Goal: Task Accomplishment & Management: Use online tool/utility

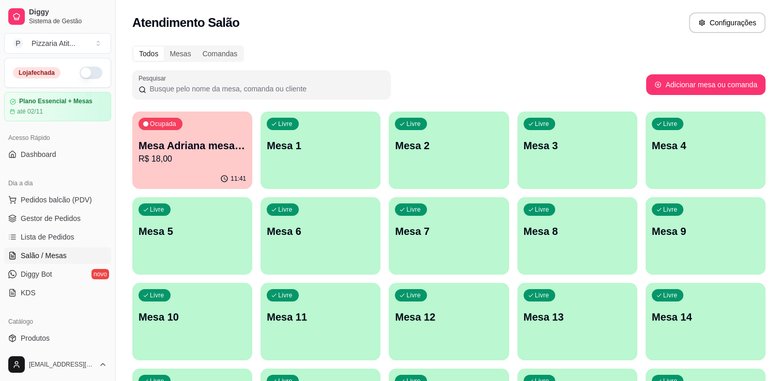
click at [82, 71] on button "button" at bounding box center [91, 73] width 23 height 12
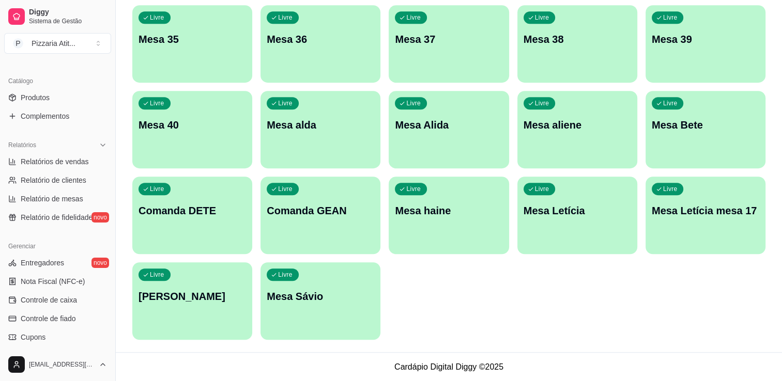
scroll to position [273, 0]
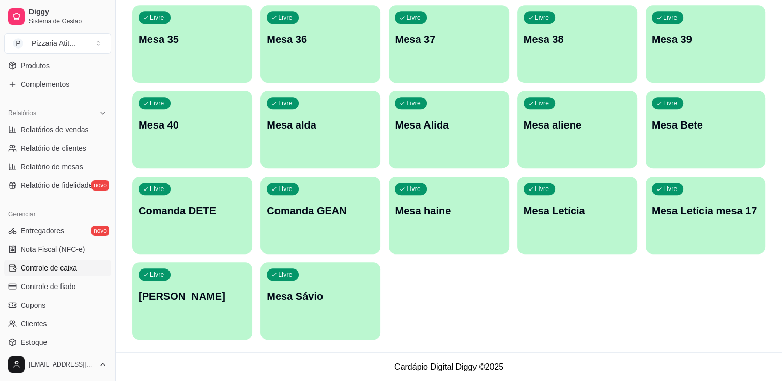
click at [61, 266] on span "Controle de caixa" at bounding box center [49, 268] width 56 height 10
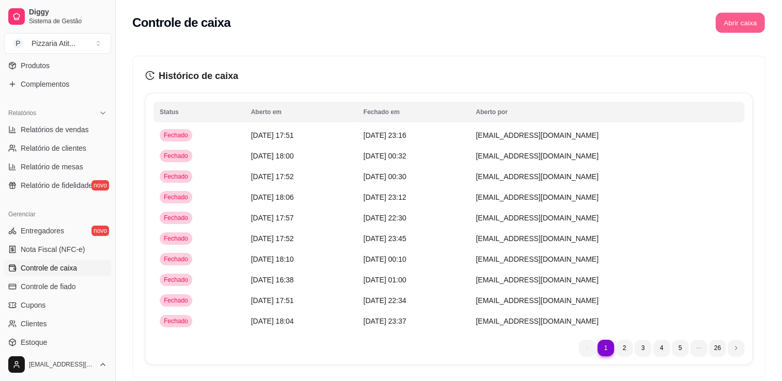
click at [754, 24] on button "Abrir caixa" at bounding box center [739, 23] width 49 height 20
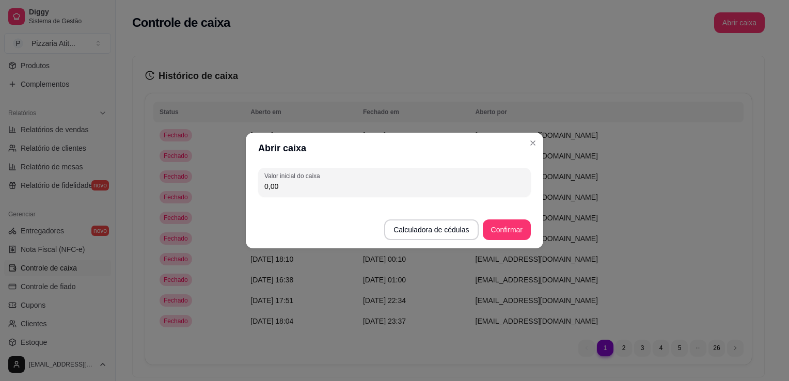
click at [458, 188] on input "0,00" at bounding box center [394, 186] width 260 height 10
type input "500,00"
click at [499, 222] on button "Confirmar" at bounding box center [507, 230] width 47 height 20
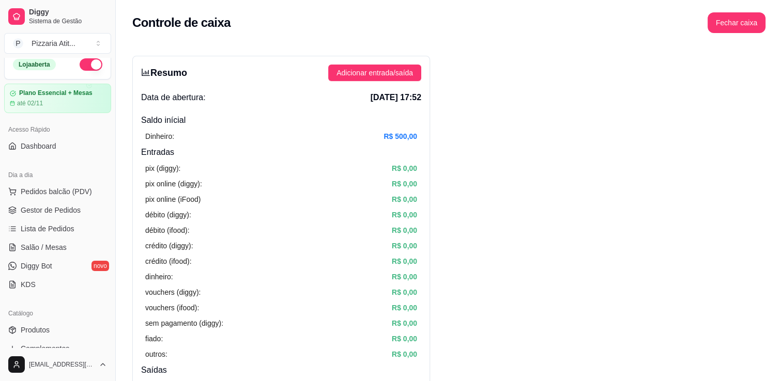
scroll to position [4, 0]
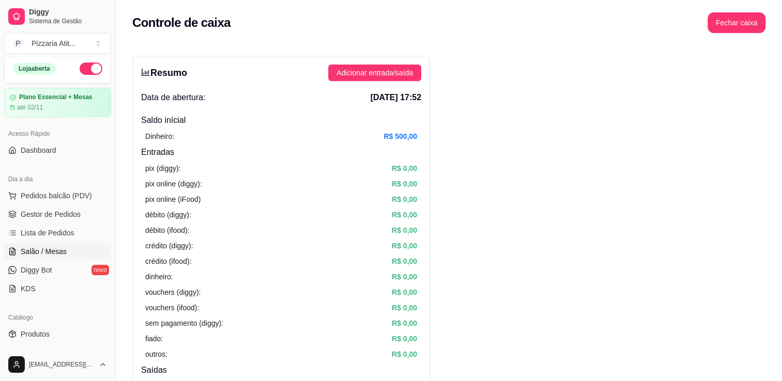
click at [76, 249] on link "Salão / Mesas" at bounding box center [57, 251] width 107 height 17
